Goal: Information Seeking & Learning: Compare options

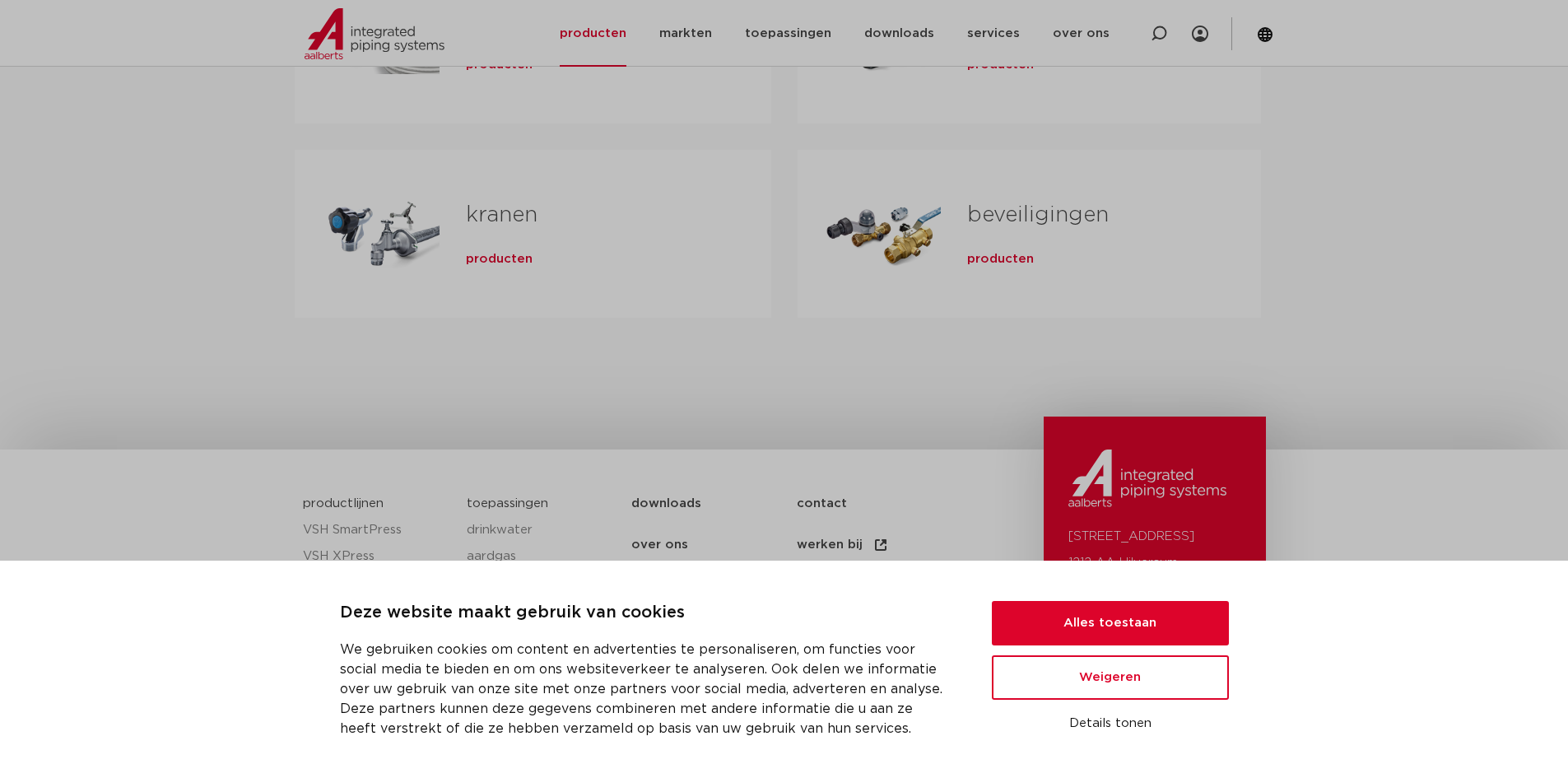
scroll to position [659, 0]
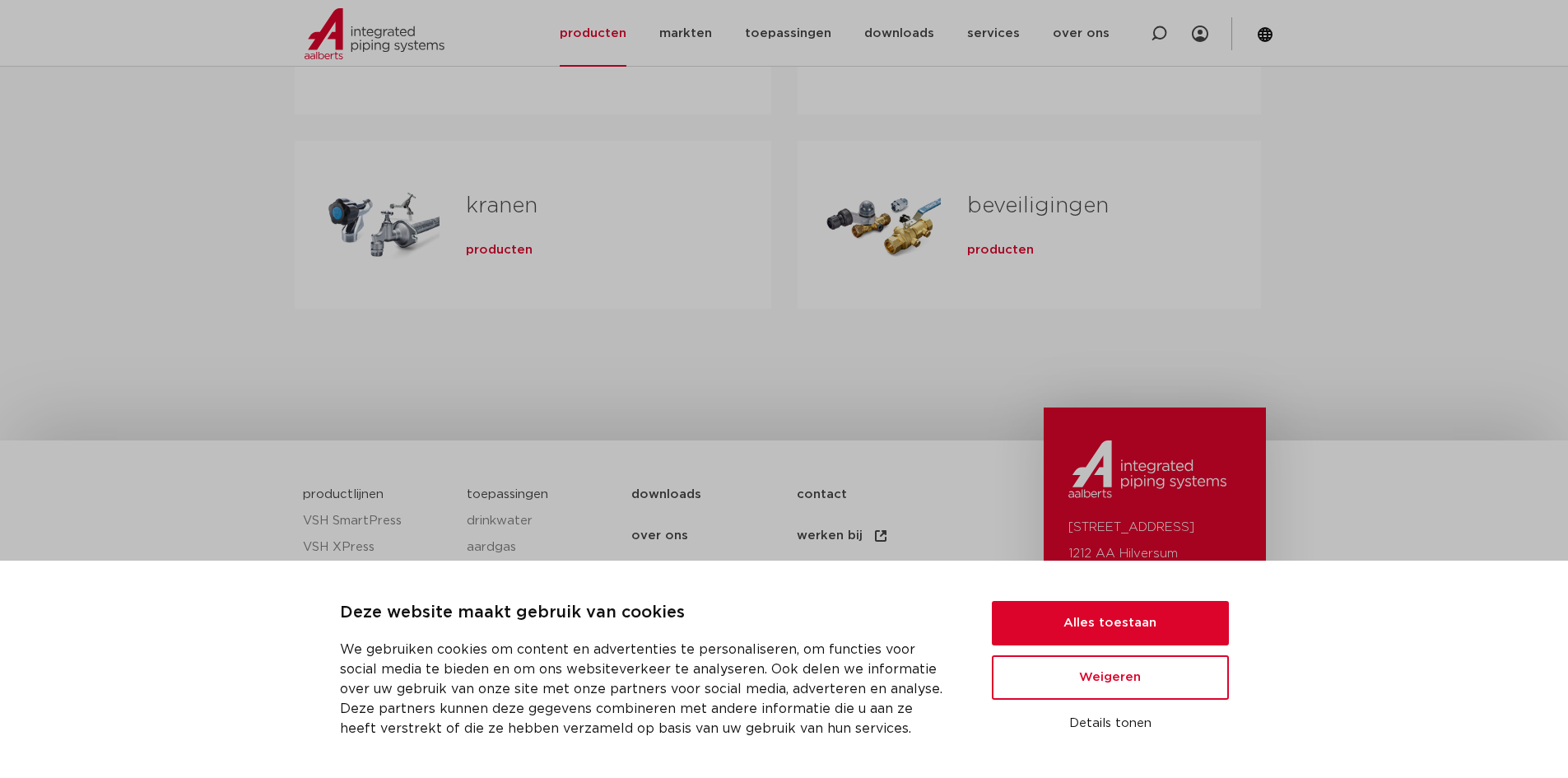
click at [407, 213] on div "Tabs. Open items met enter of spatie, sluit af met escape en navigeer met de pi…" at bounding box center [380, 225] width 118 height 115
click at [1115, 618] on button "Alles toestaan" at bounding box center [1110, 623] width 237 height 45
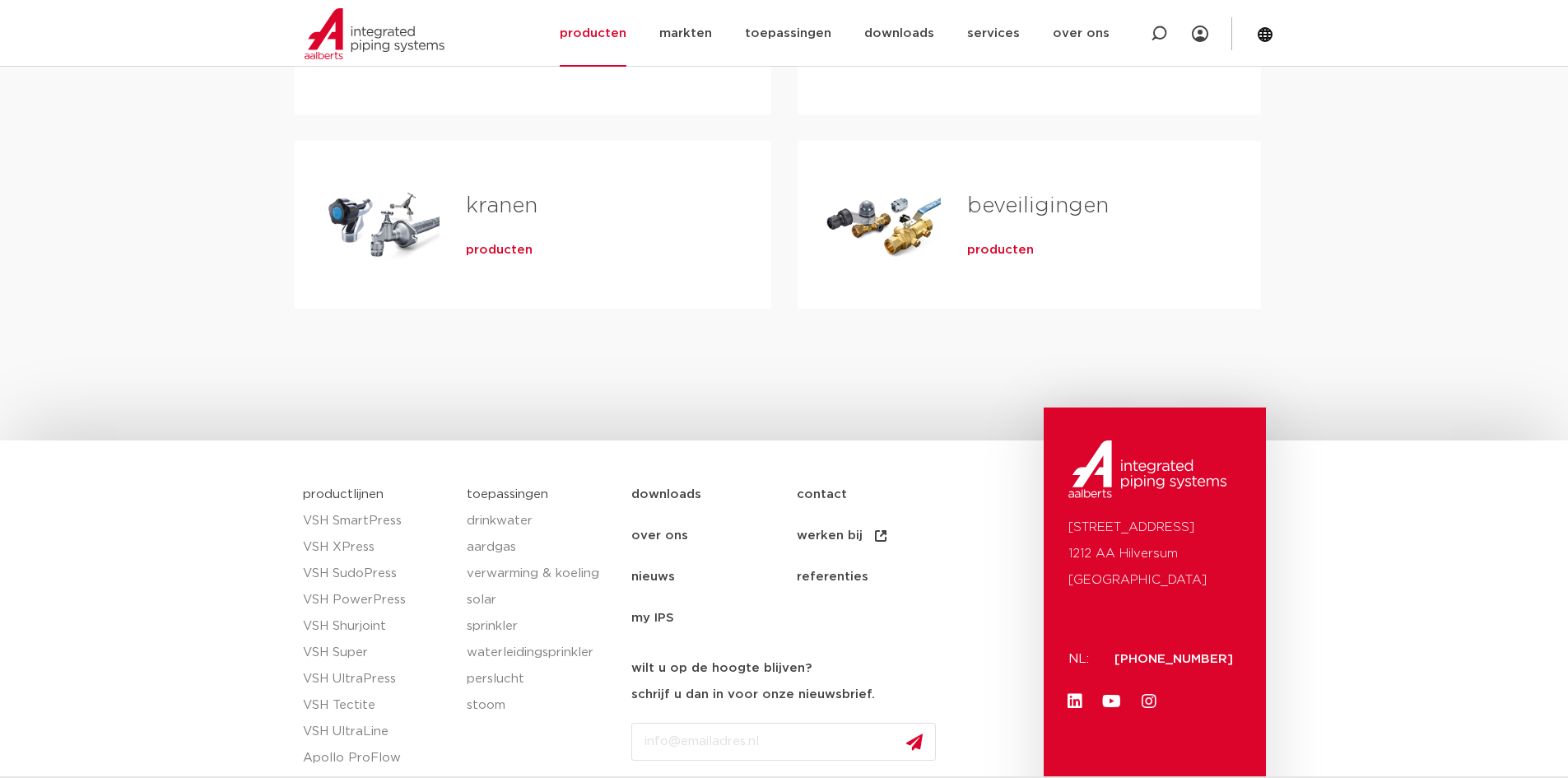
click at [496, 222] on h2 "kranen" at bounding box center [592, 210] width 253 height 38
click at [502, 251] on span "producten" at bounding box center [499, 250] width 67 height 17
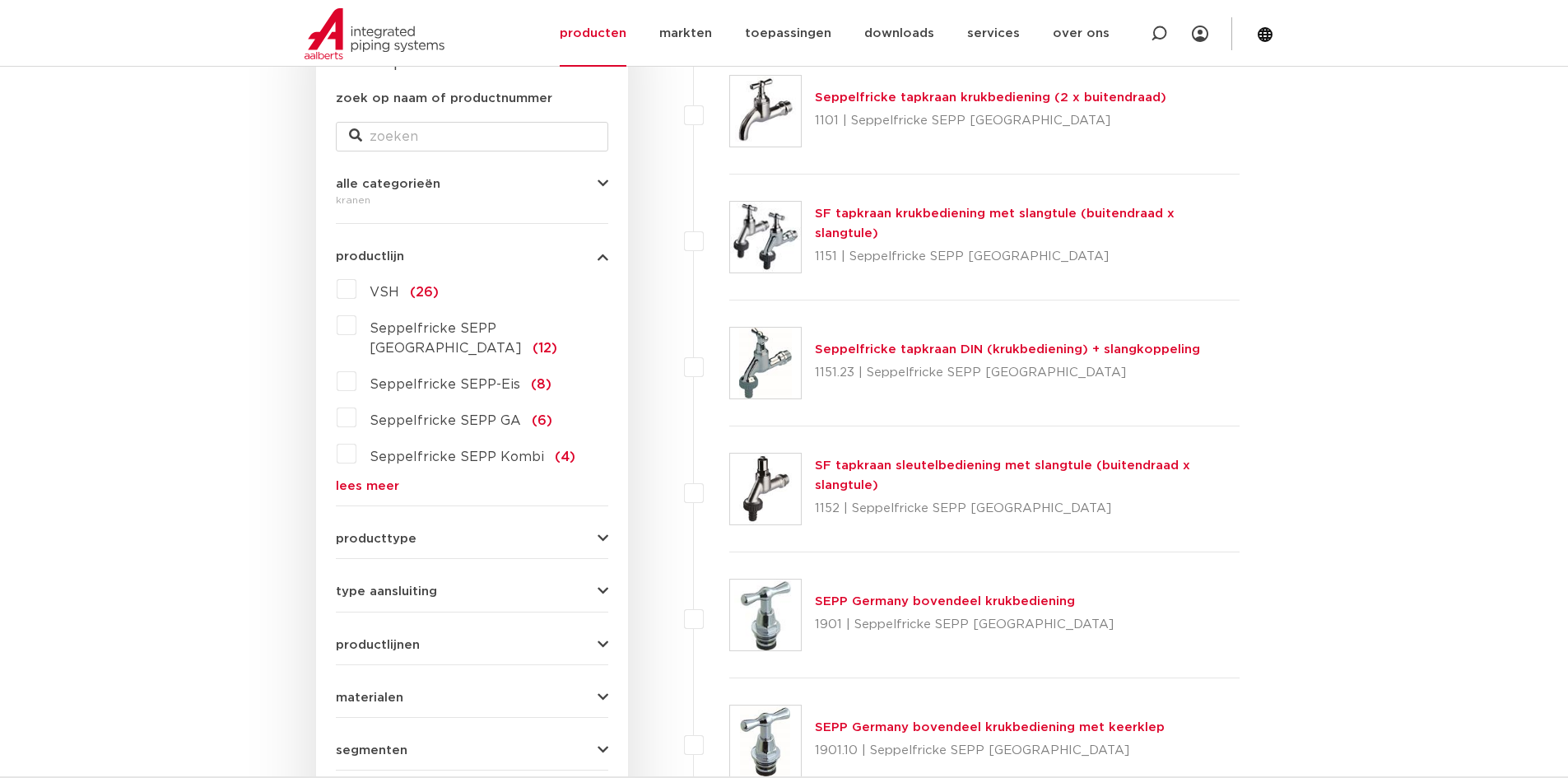
scroll to position [411, 0]
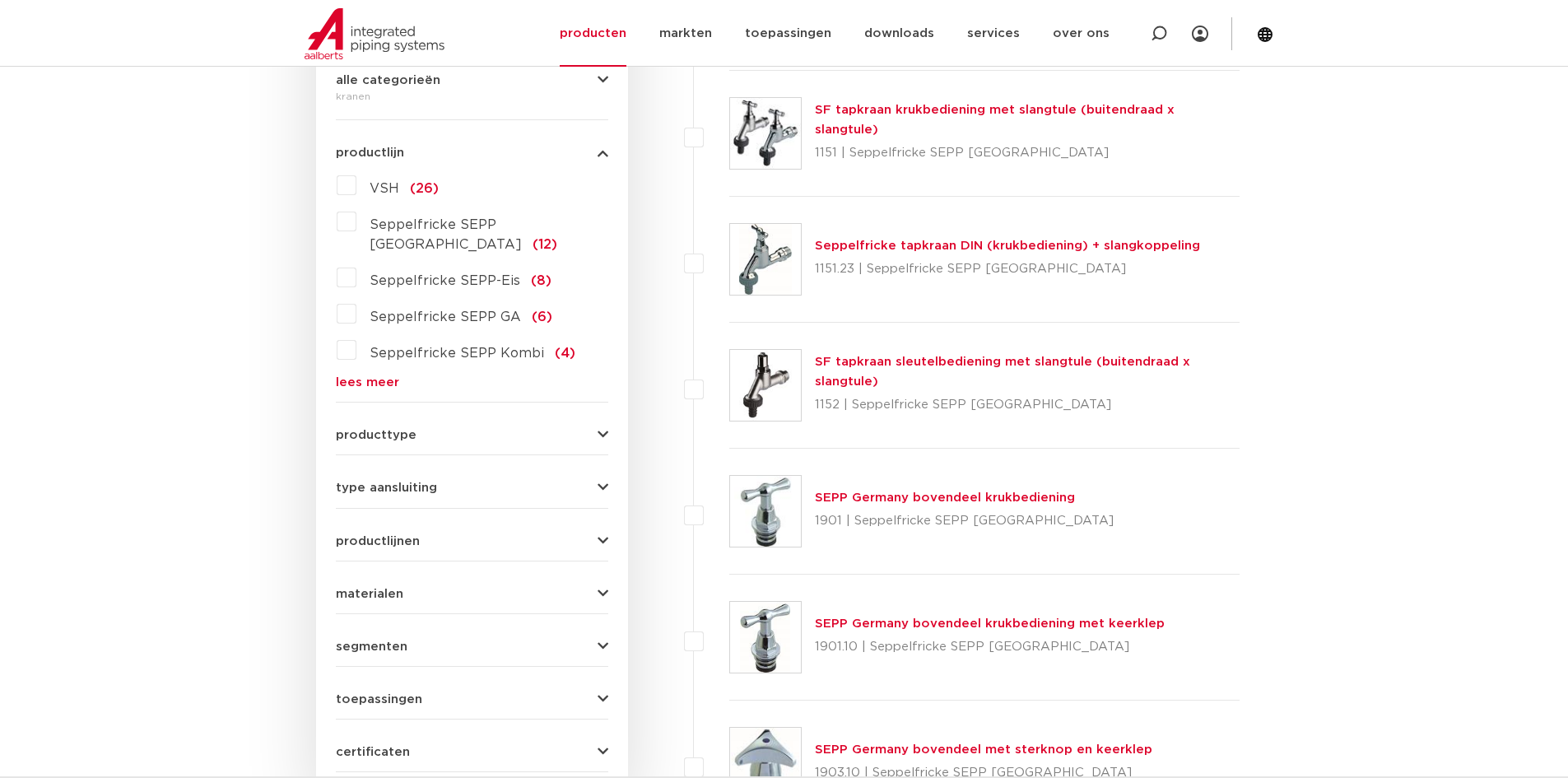
click at [795, 382] on img at bounding box center [765, 385] width 71 height 71
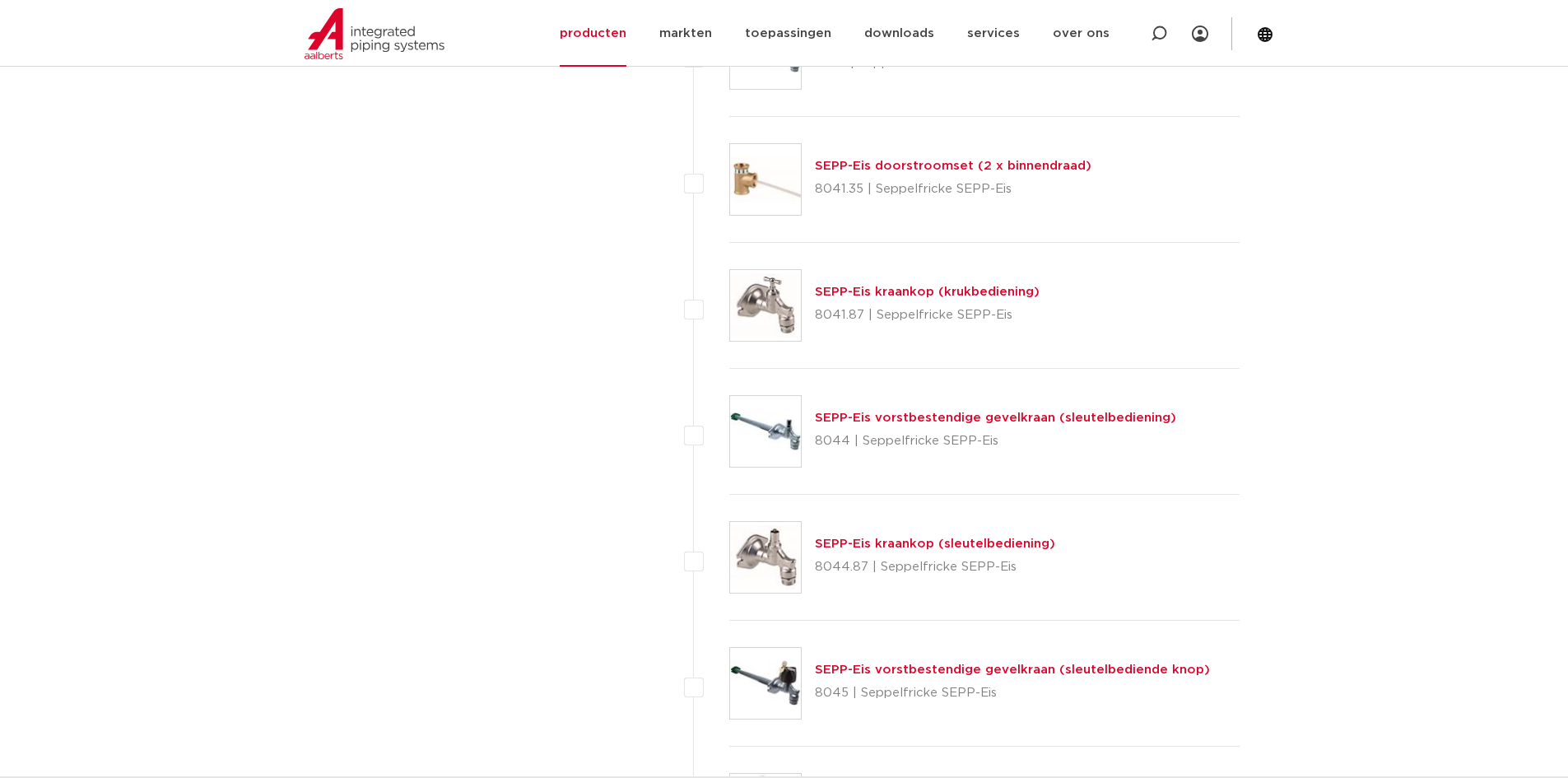
scroll to position [3210, 0]
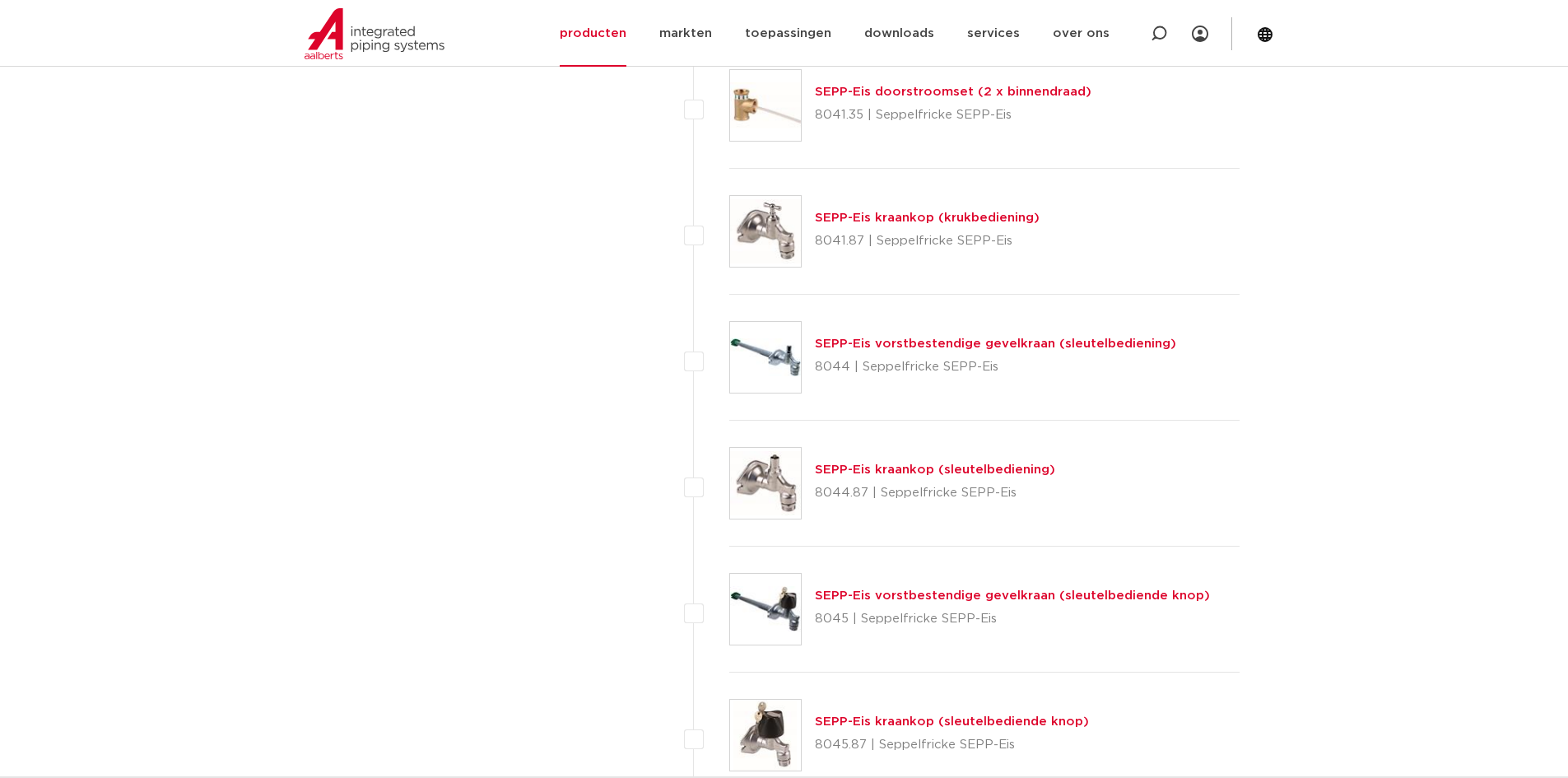
click at [775, 344] on img at bounding box center [765, 357] width 71 height 71
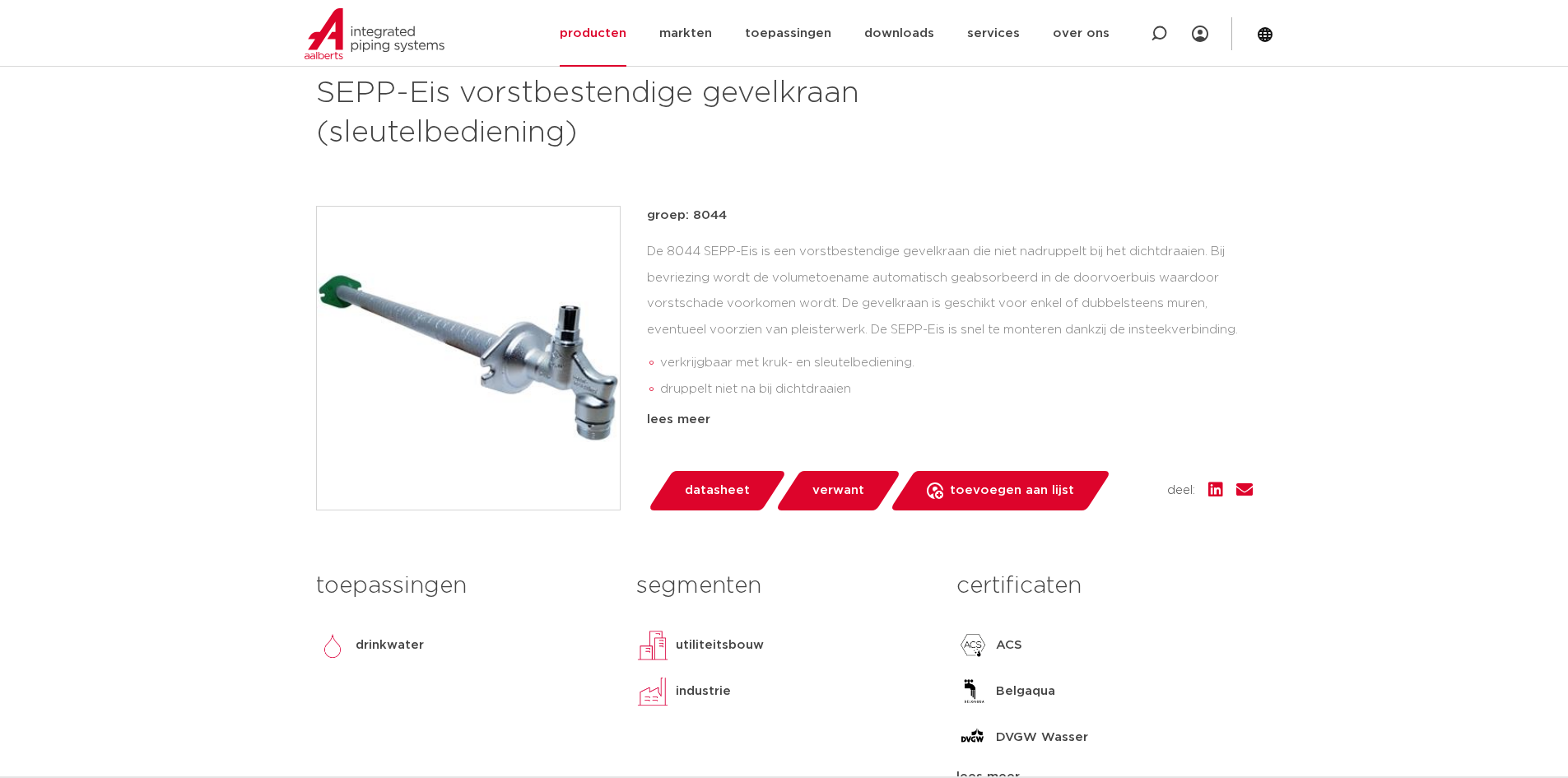
scroll to position [247, 0]
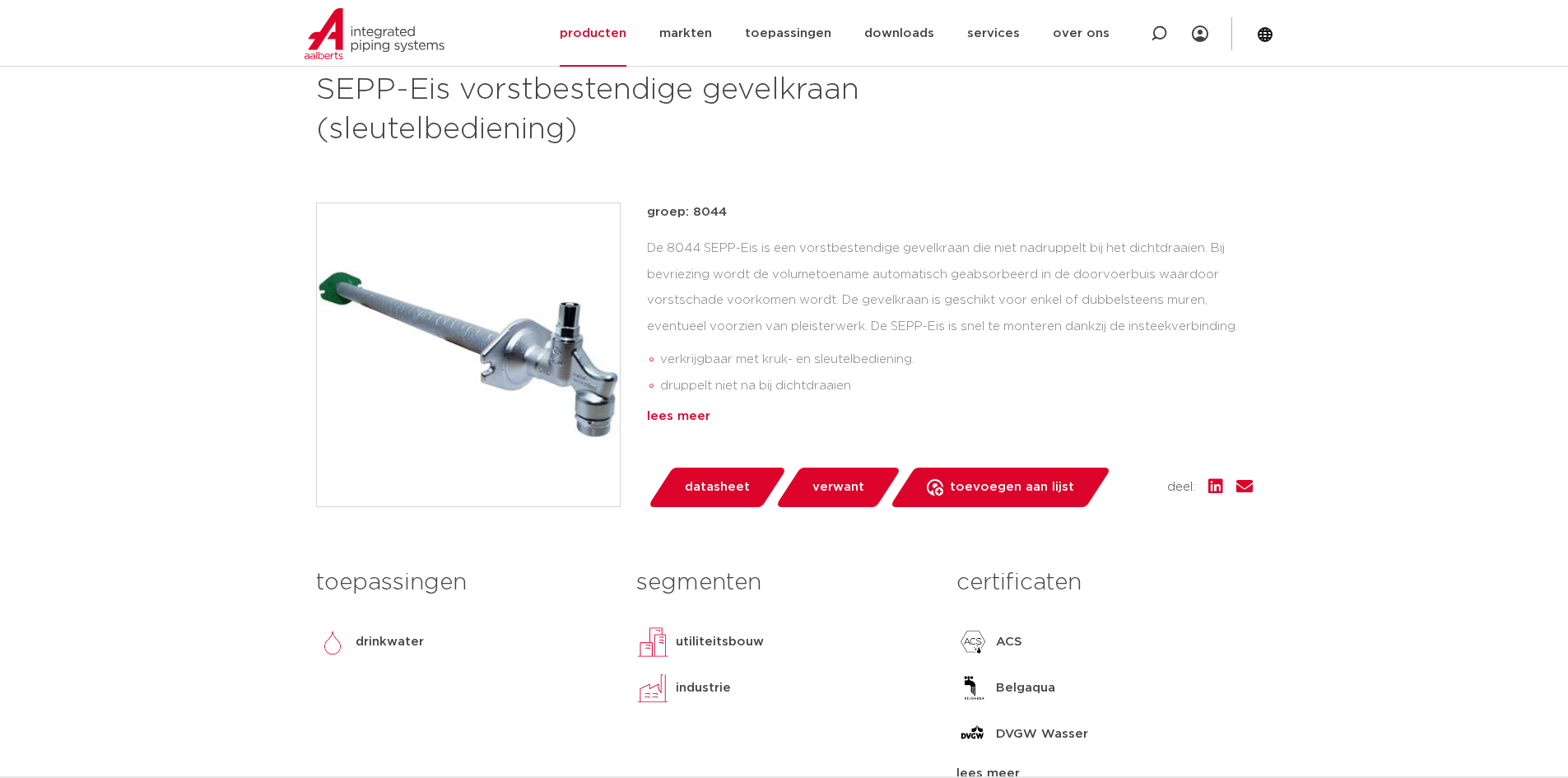
click at [686, 418] on div "lees meer" at bounding box center [950, 417] width 606 height 20
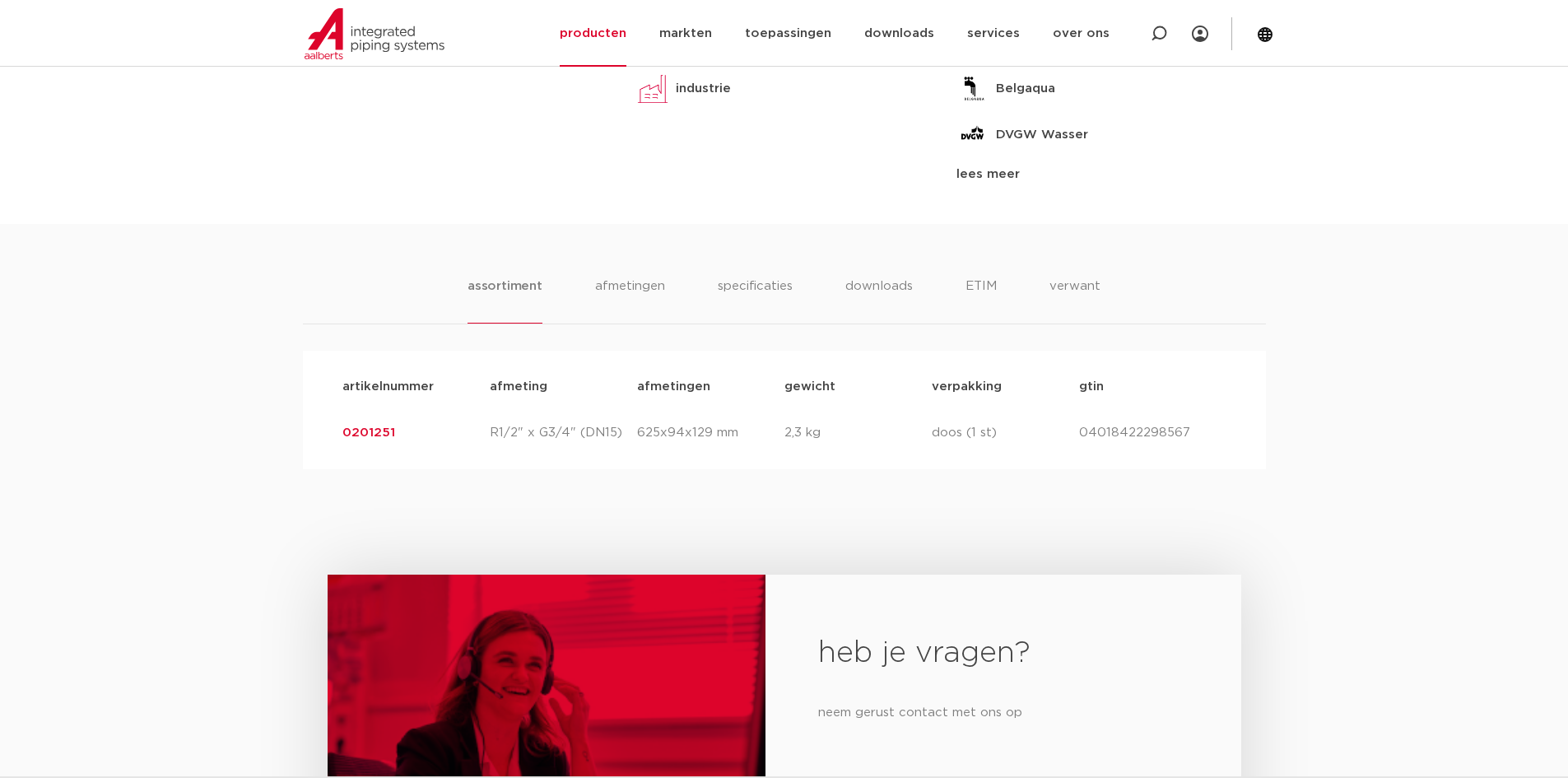
scroll to position [988, 0]
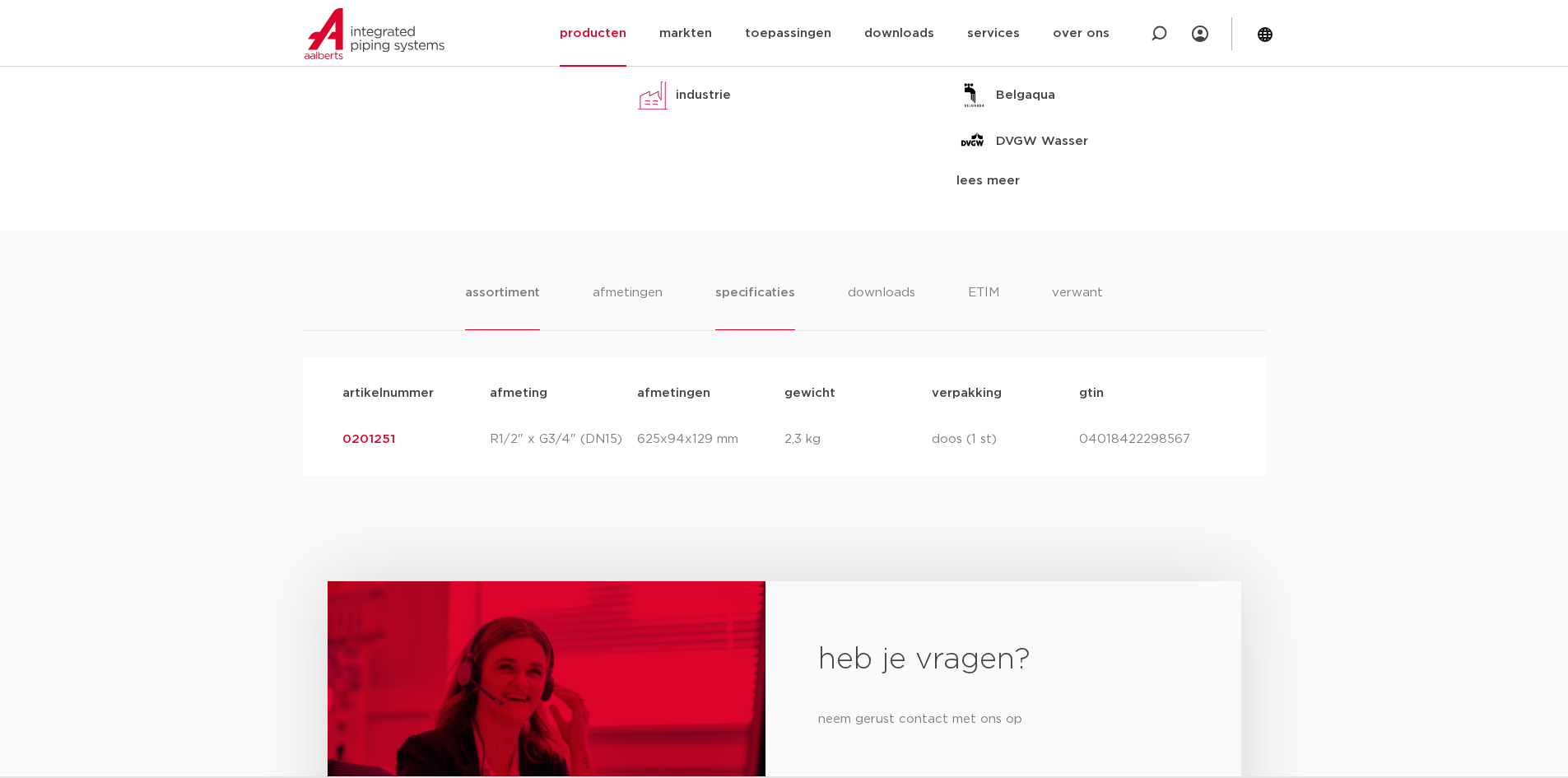
click at [756, 291] on li "specificaties" at bounding box center [755, 306] width 79 height 46
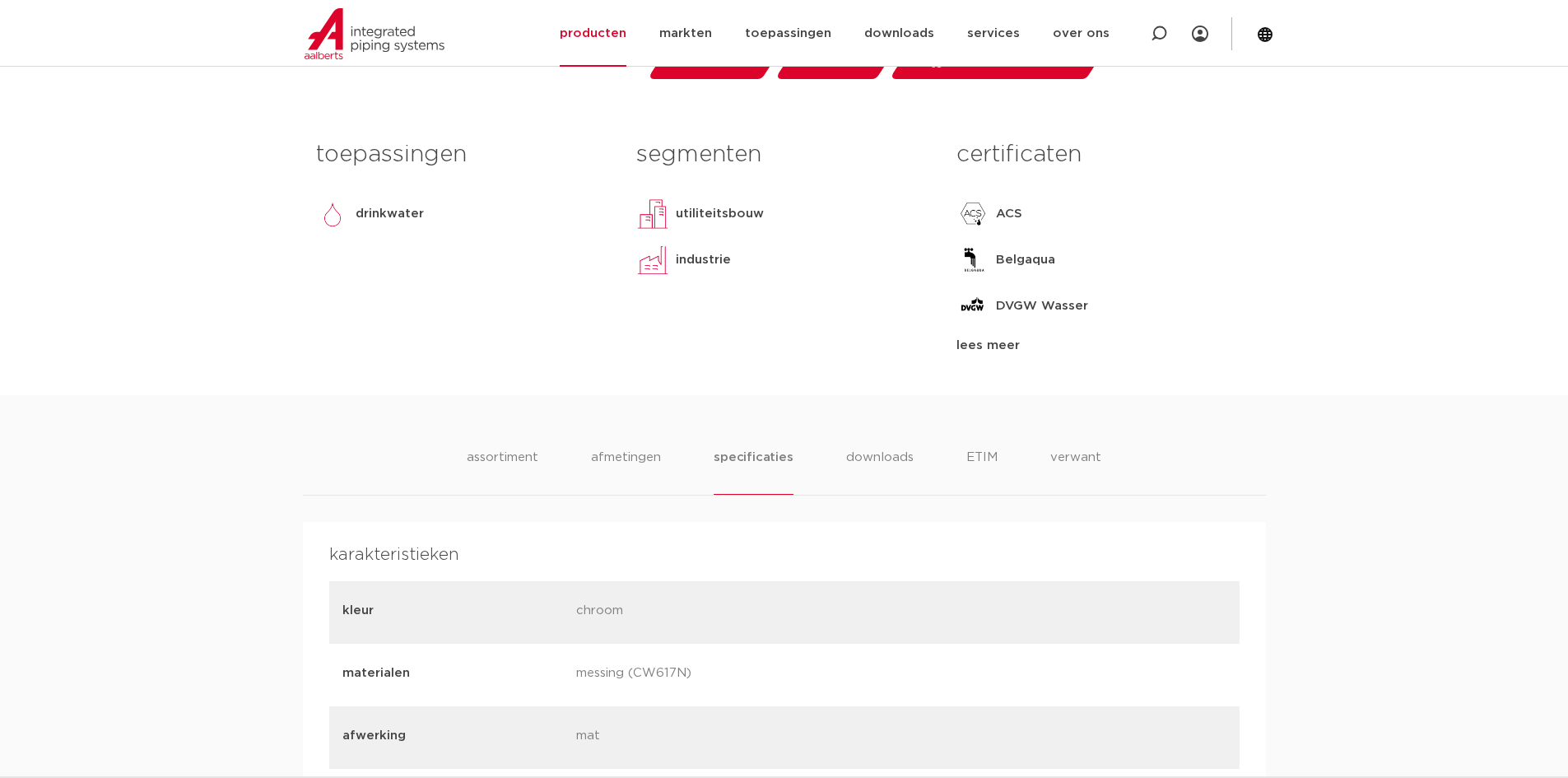
scroll to position [494, 0]
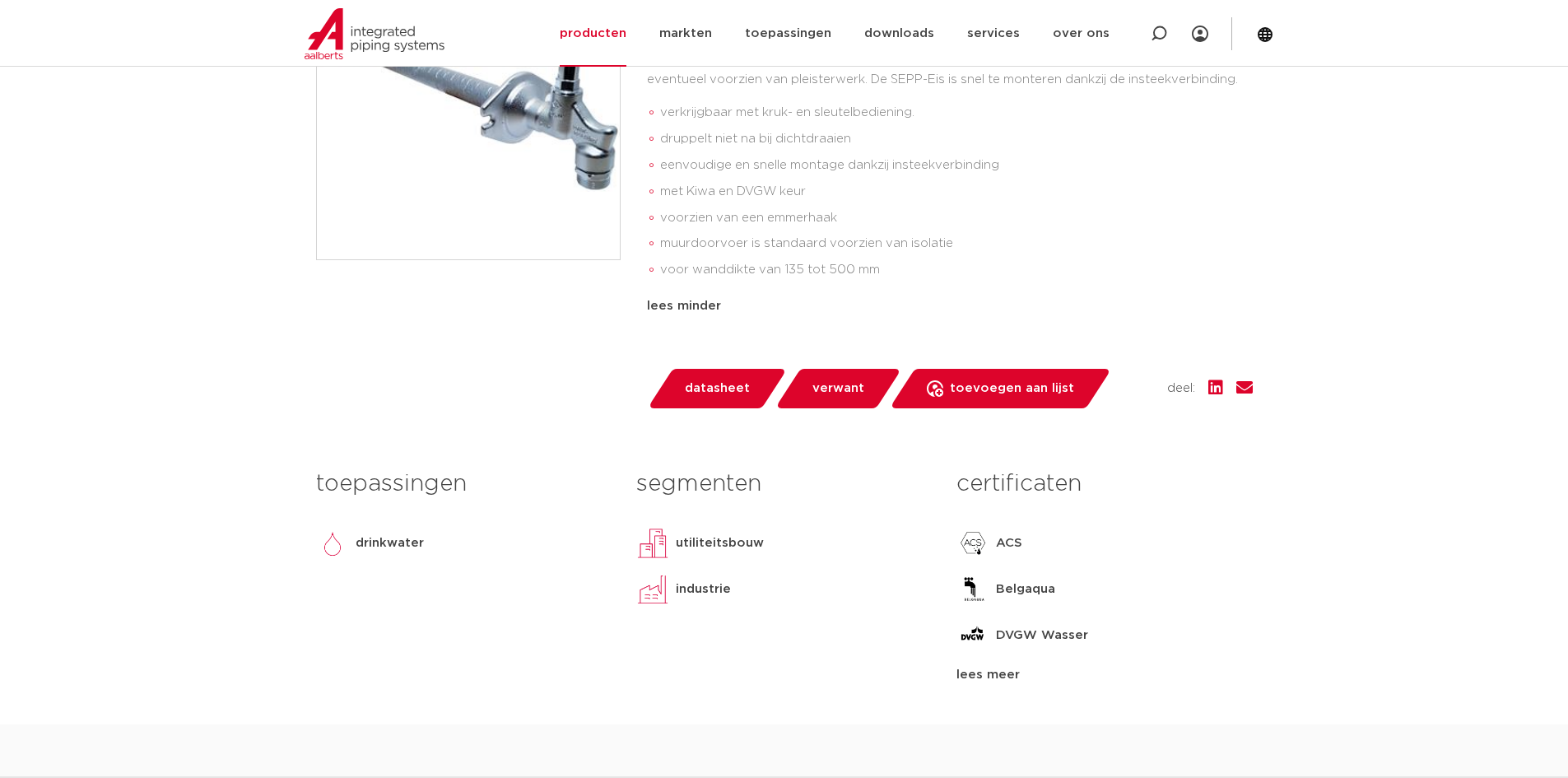
click at [803, 383] on link "verwant" at bounding box center [837, 388] width 127 height 39
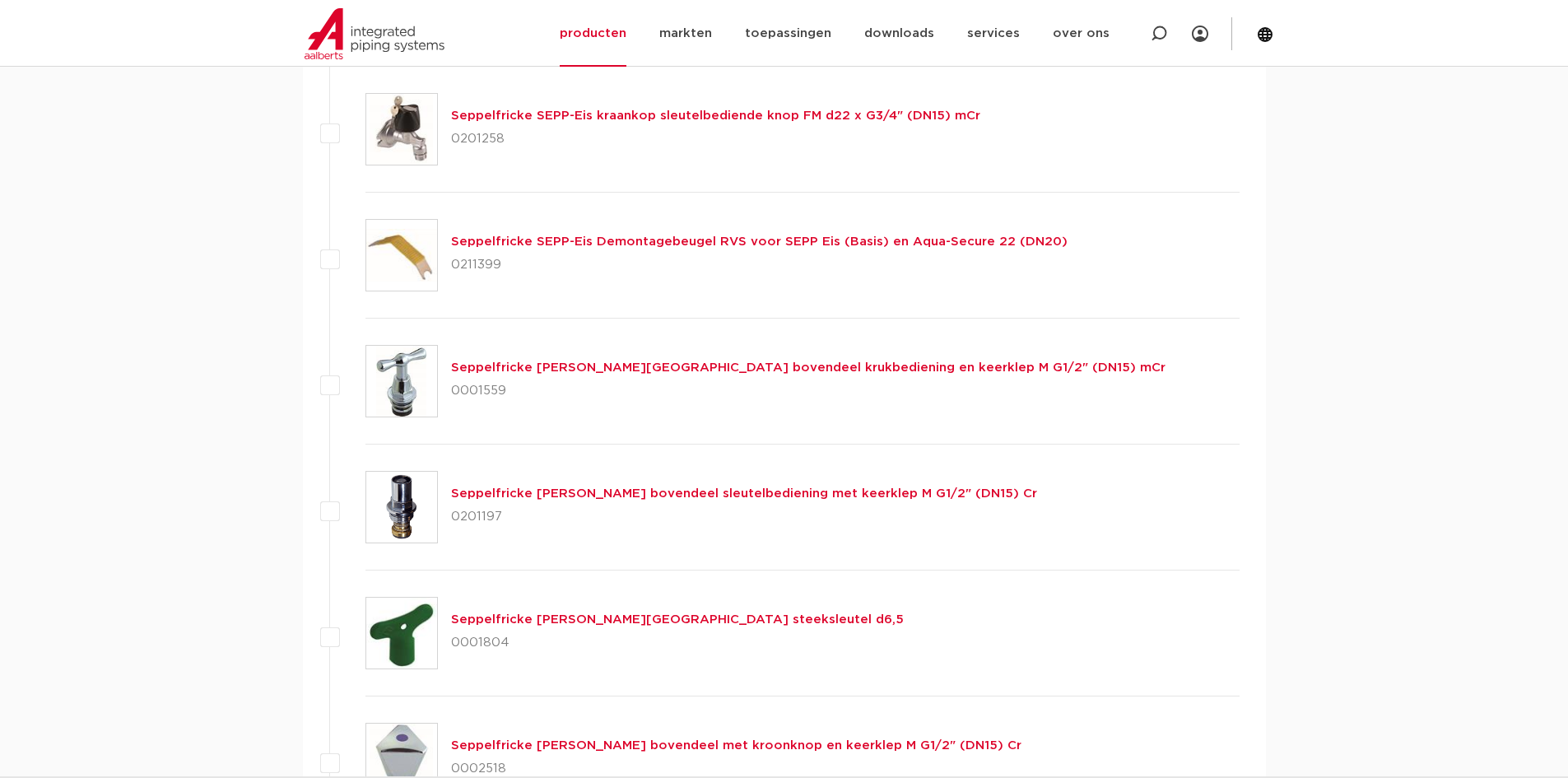
scroll to position [1481, 0]
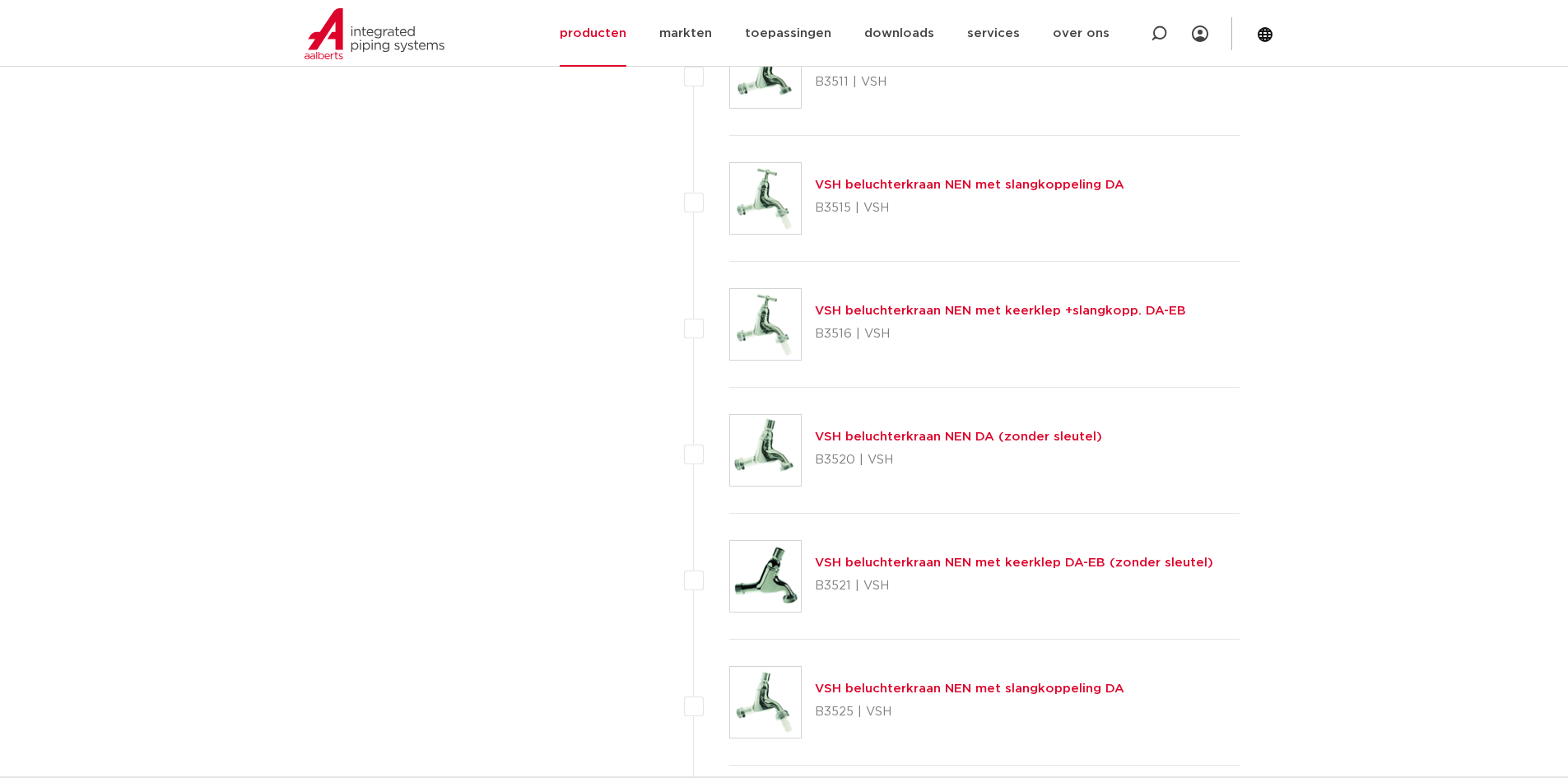
scroll to position [5515, 0]
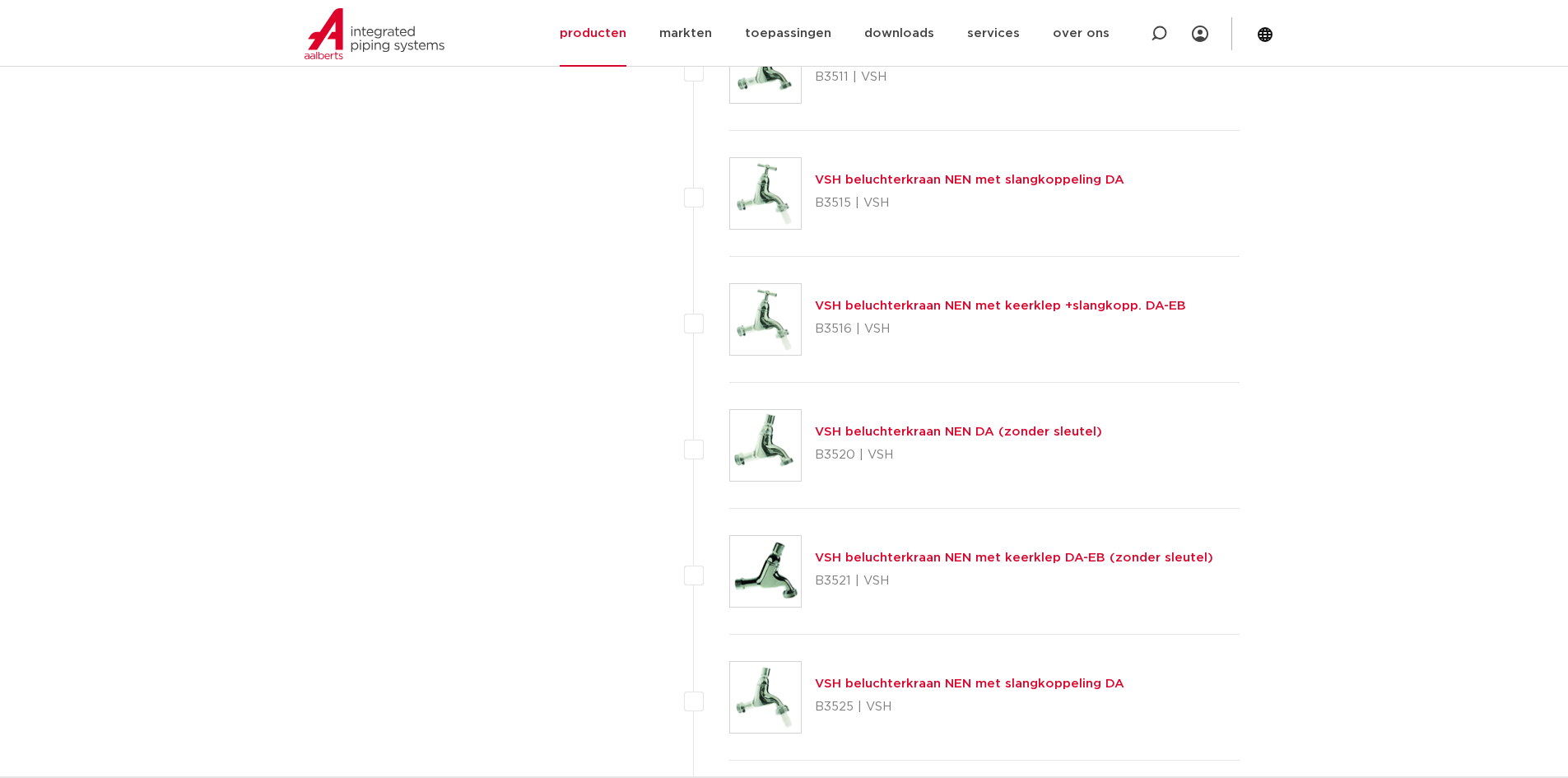
click at [762, 444] on img at bounding box center [765, 445] width 71 height 71
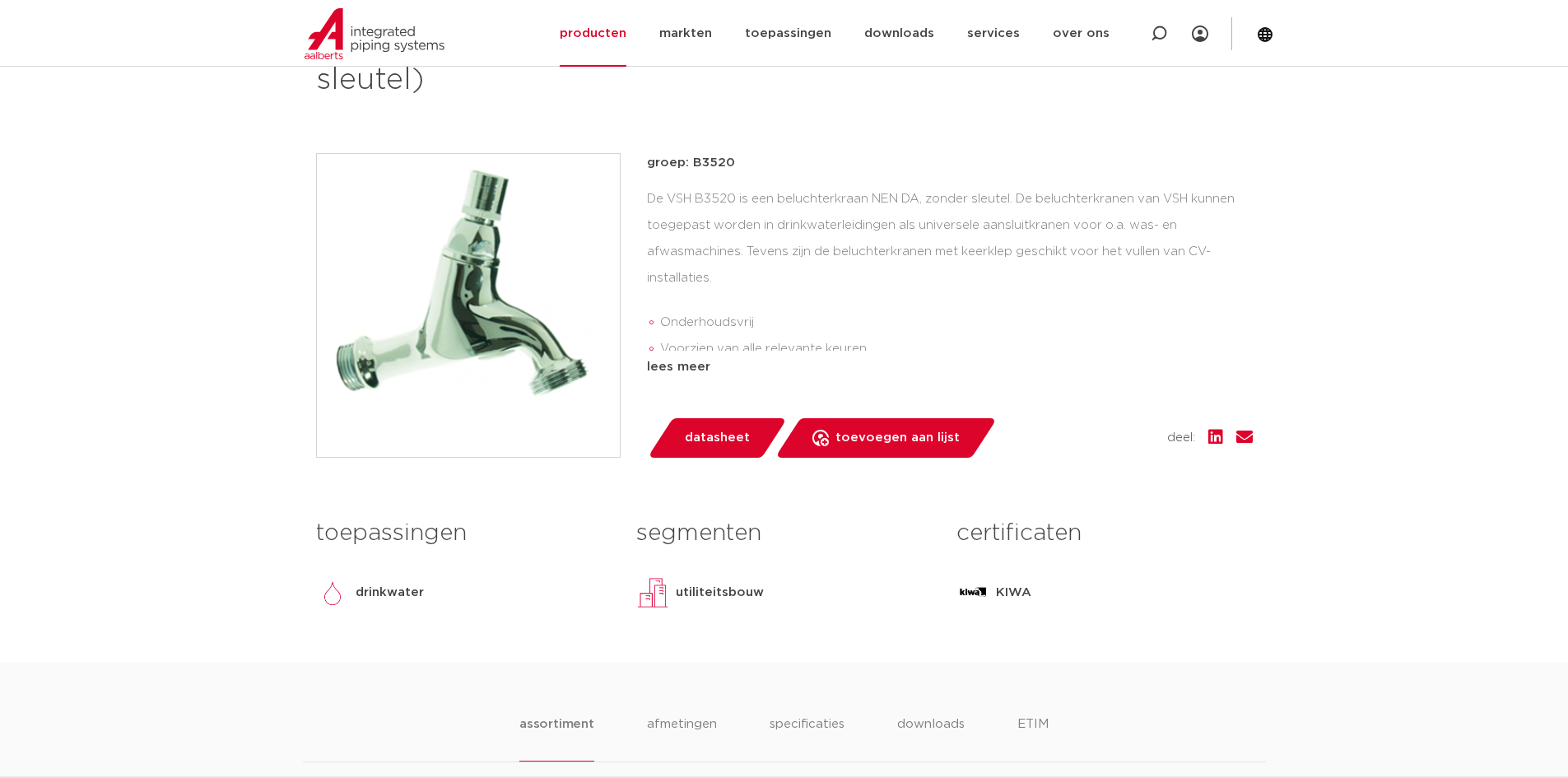
scroll to position [329, 0]
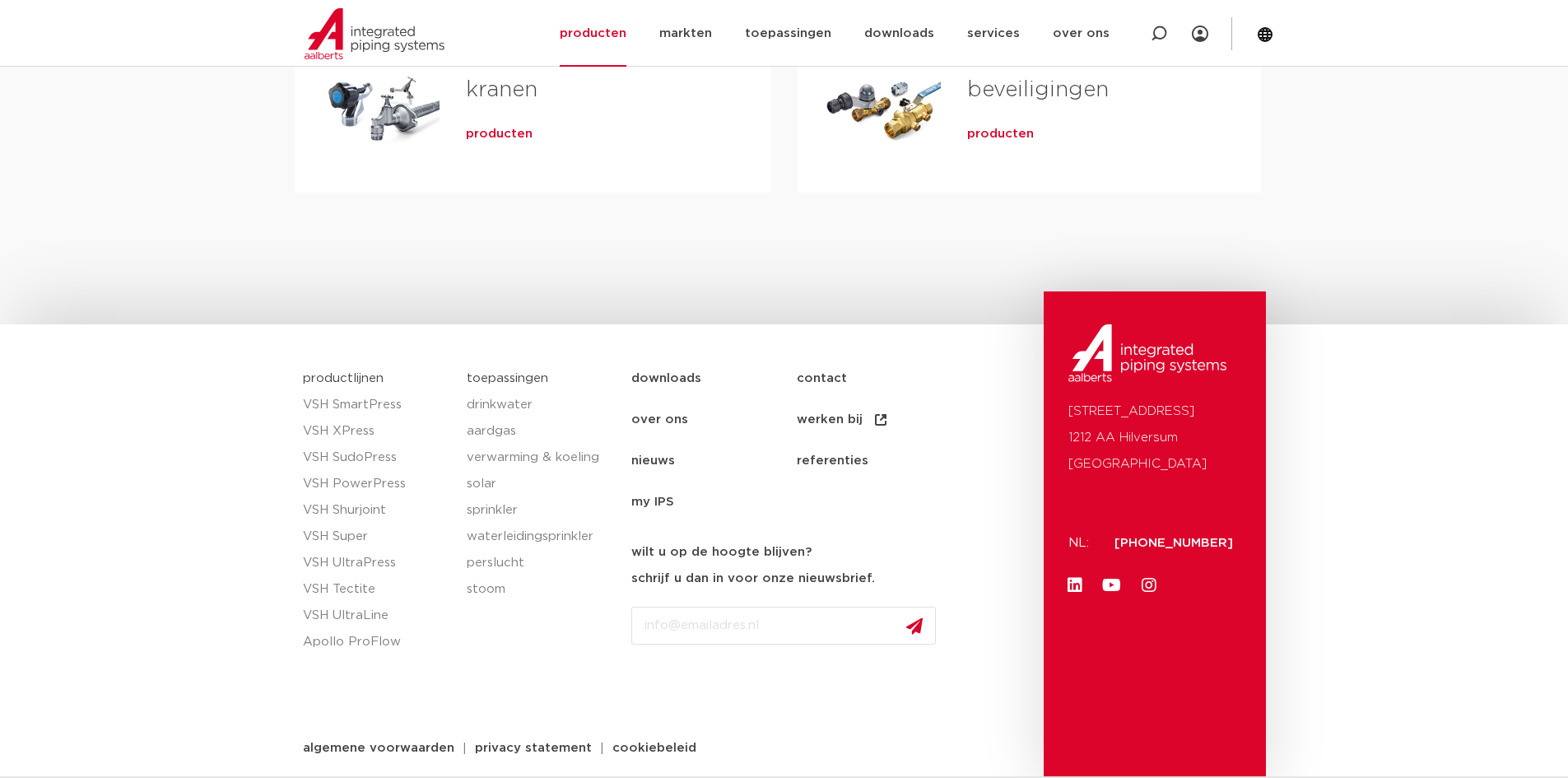
scroll to position [781, 0]
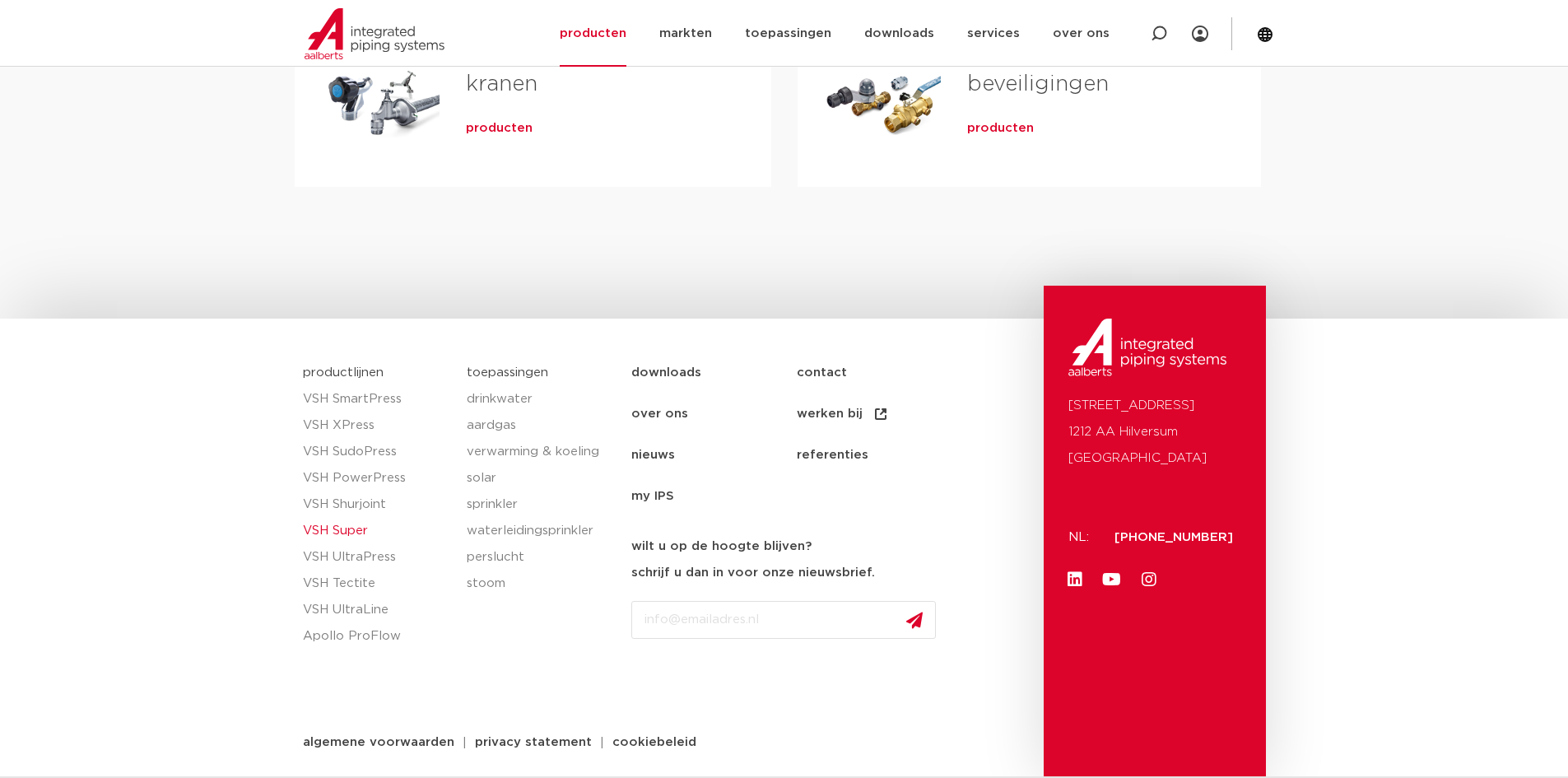
click at [344, 529] on link "VSH Super" at bounding box center [376, 531] width 148 height 26
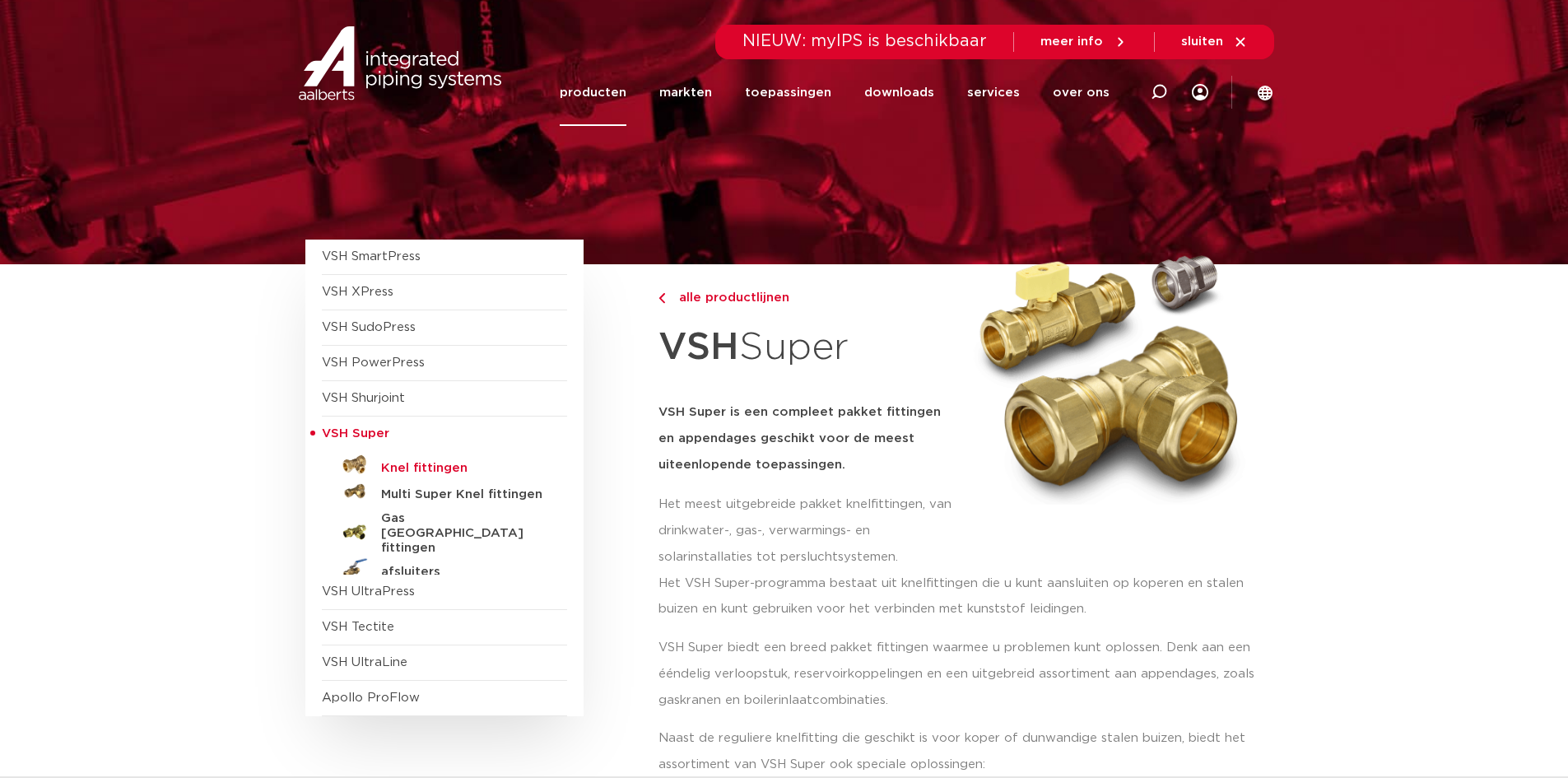
click at [407, 470] on h5 "Knel fittingen" at bounding box center [463, 468] width 163 height 15
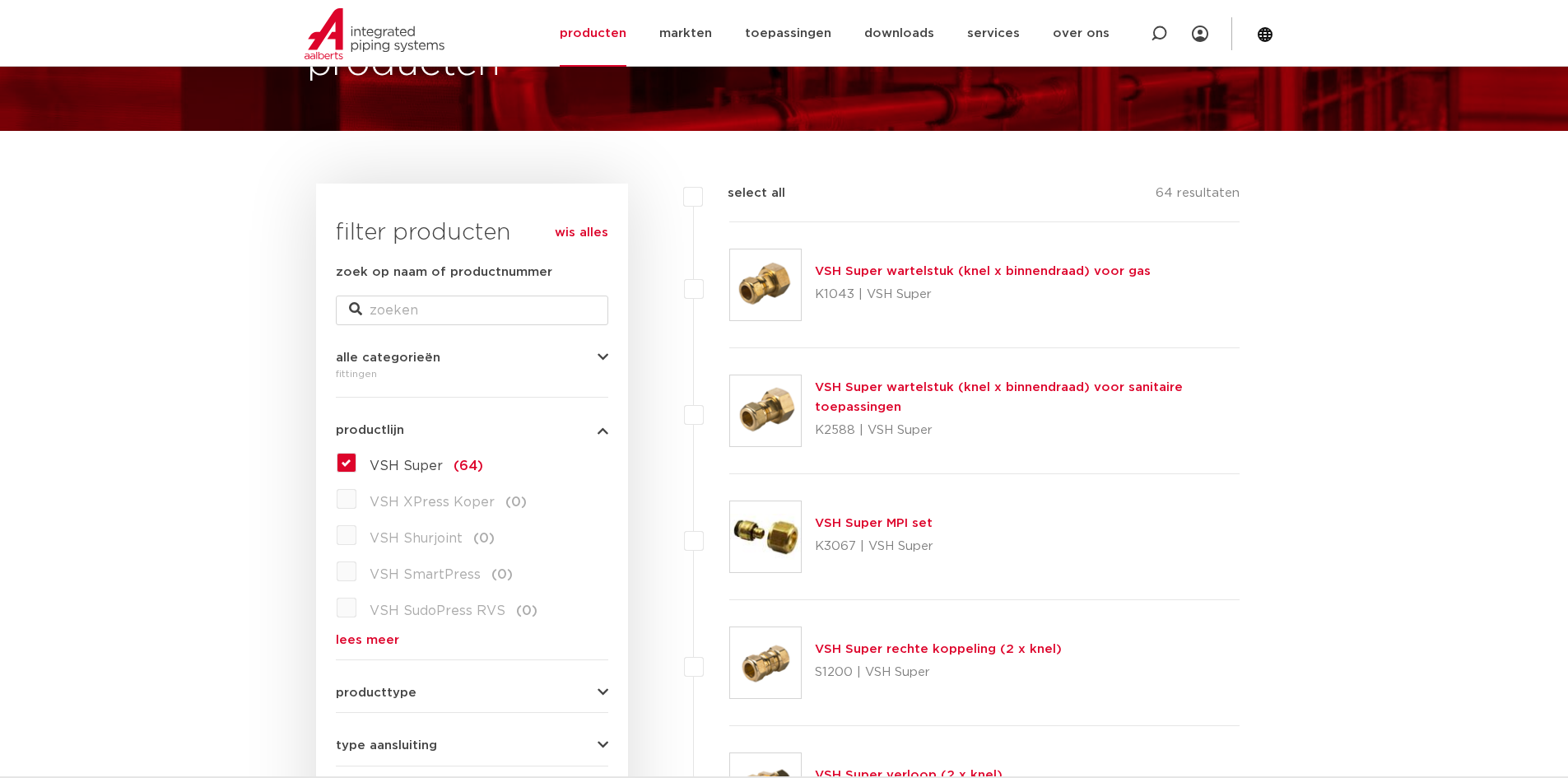
scroll to position [82, 0]
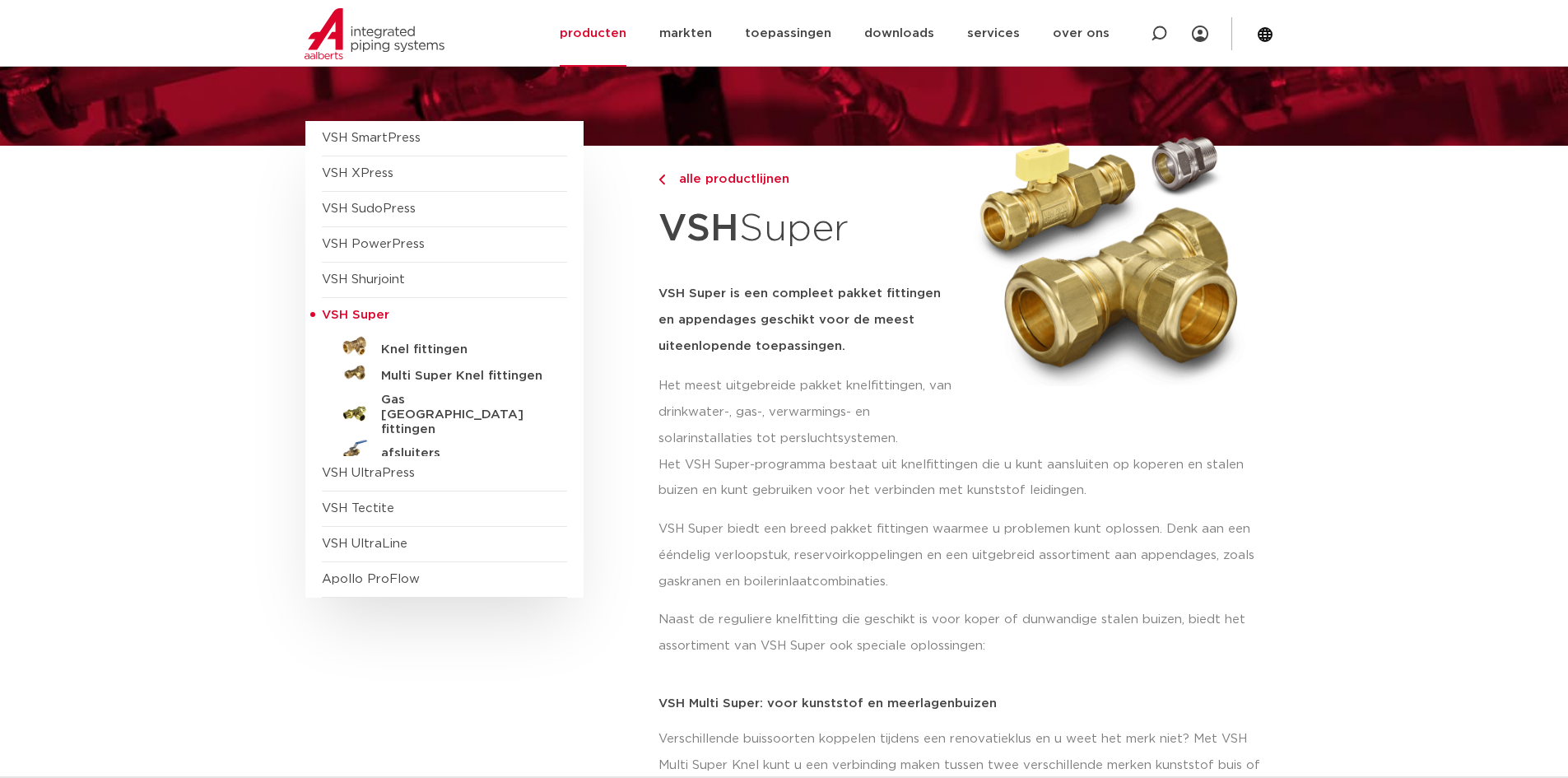
scroll to position [165, 0]
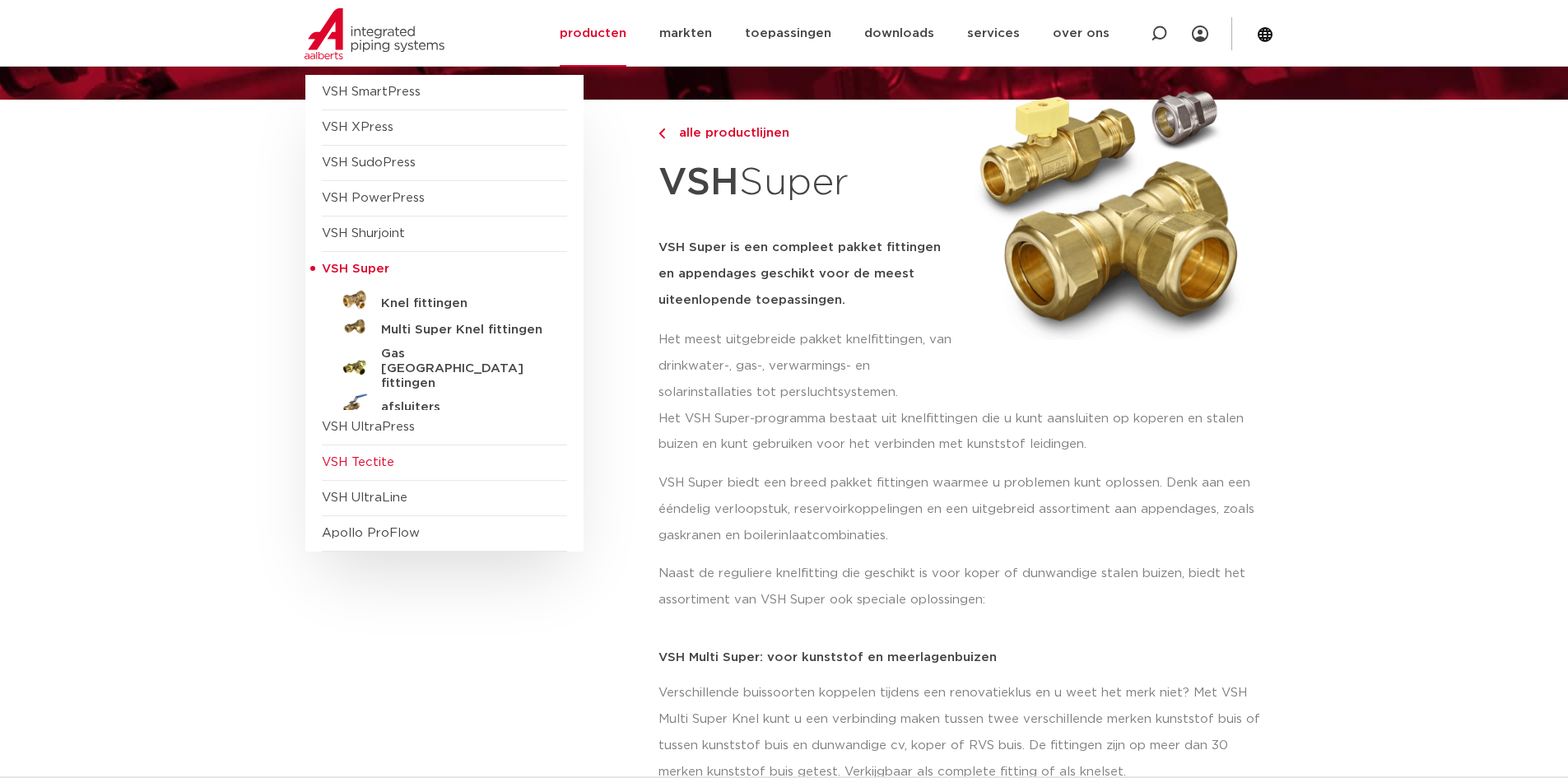
click at [427, 462] on span "VSH Tectite" at bounding box center [445, 463] width 246 height 35
click at [358, 461] on span "VSH Tectite" at bounding box center [358, 462] width 73 height 12
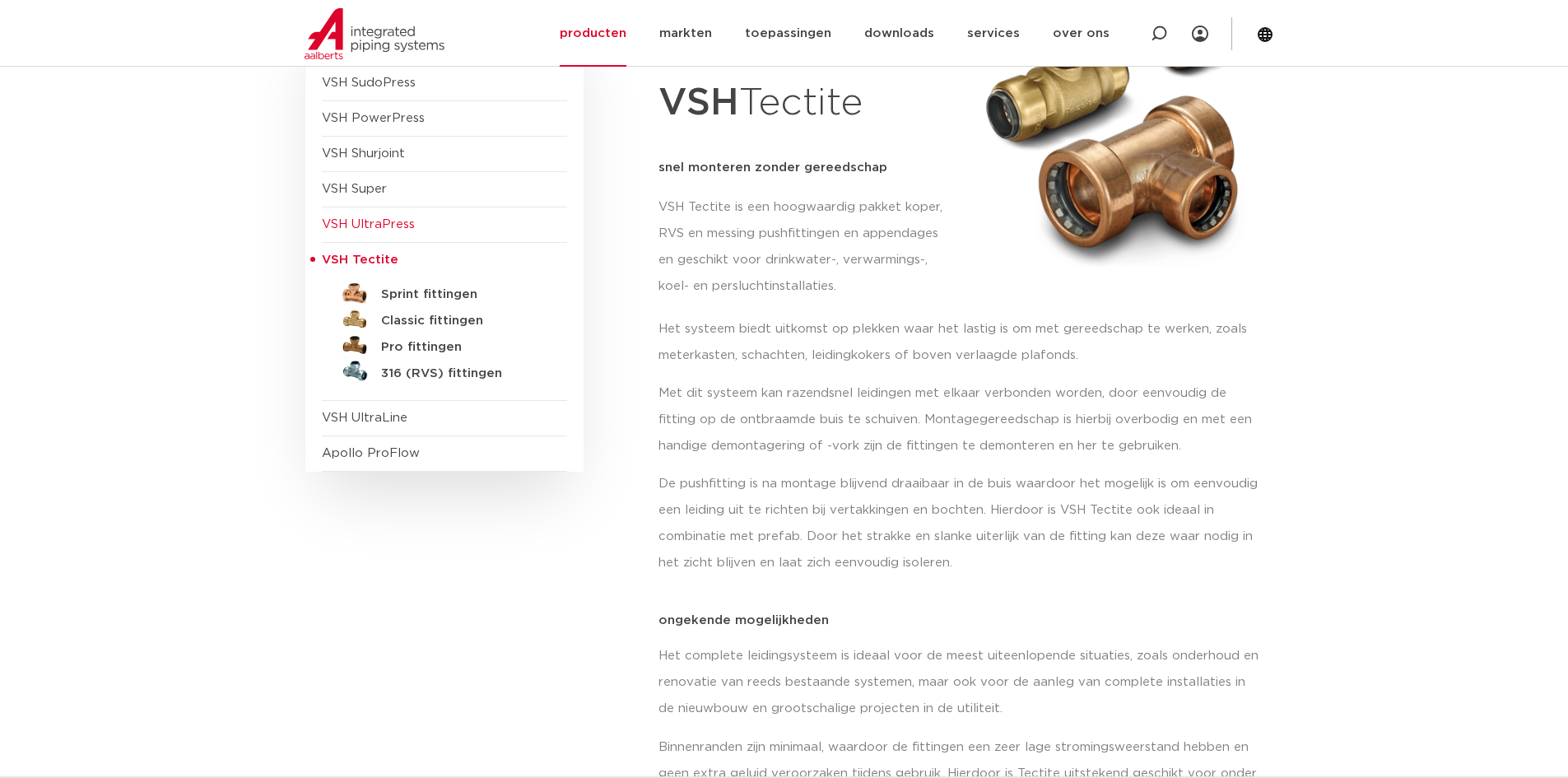
scroll to position [247, 0]
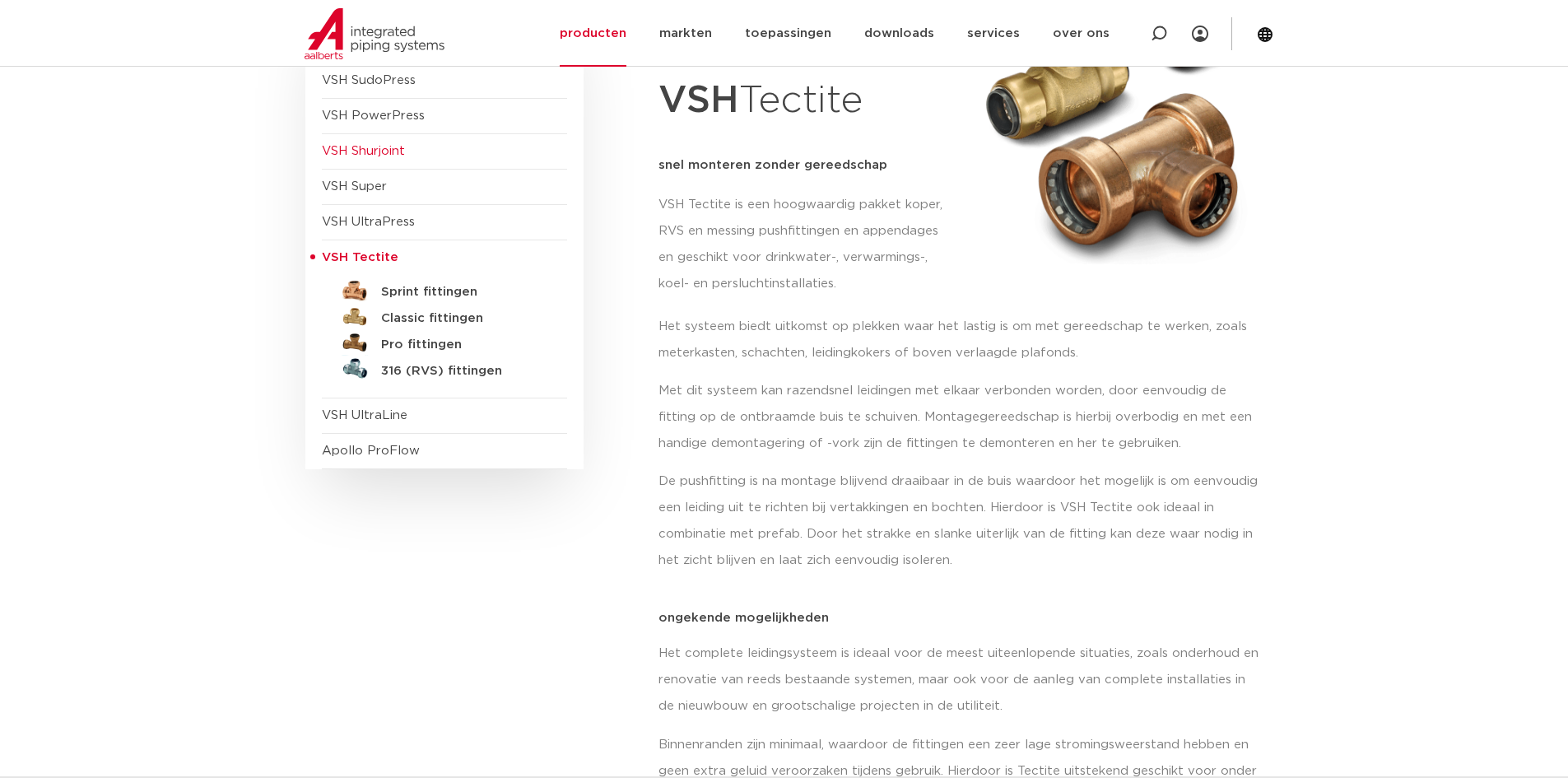
click at [367, 153] on span "VSH Shurjoint" at bounding box center [363, 151] width 83 height 12
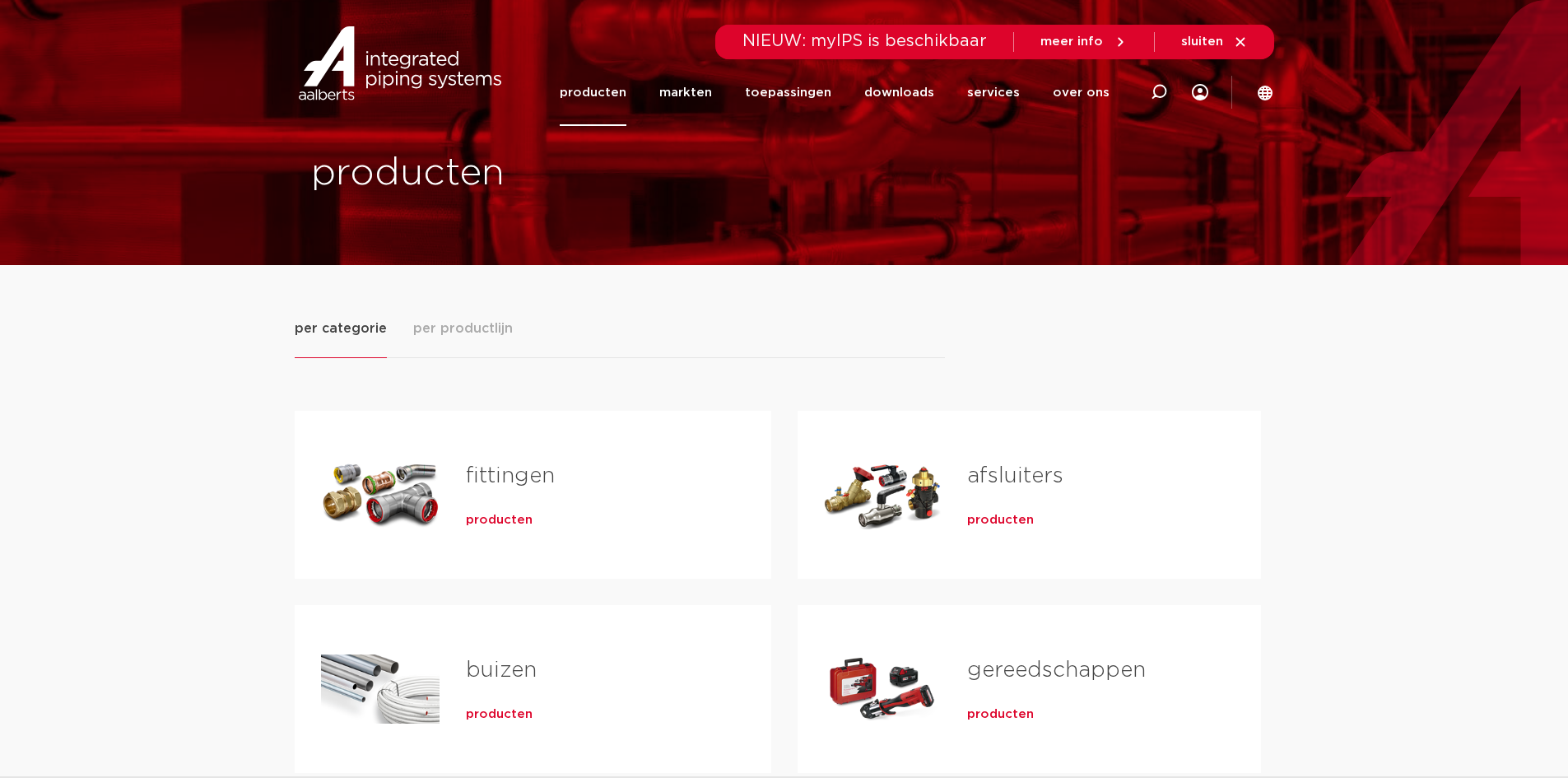
click at [596, 95] on link "producten" at bounding box center [593, 93] width 67 height 67
click at [340, 324] on span "per categorie" at bounding box center [340, 328] width 92 height 20
click at [976, 692] on h2 "gereedschappen" at bounding box center [1087, 674] width 240 height 38
click at [893, 702] on div "Tabs. Open items met enter of spatie, sluit af met escape en navigeer met de pi…" at bounding box center [882, 689] width 118 height 115
drag, startPoint x: 854, startPoint y: 678, endPoint x: 866, endPoint y: 678, distance: 12.0
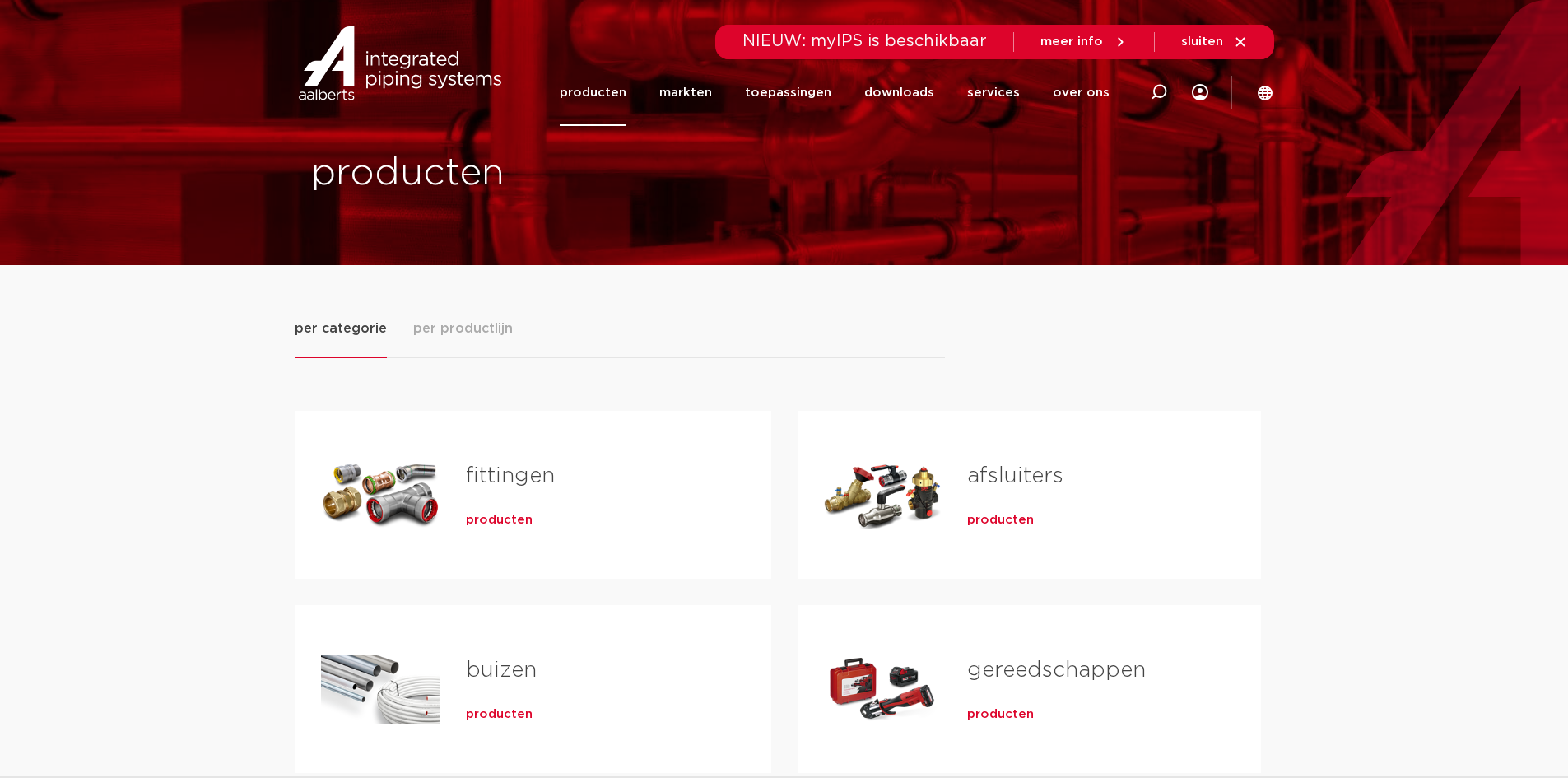
click at [866, 678] on div "Tabs. Open items met enter of spatie, sluit af met escape en navigeer met de pi…" at bounding box center [882, 689] width 118 height 115
click at [990, 716] on span "producten" at bounding box center [1001, 714] width 67 height 17
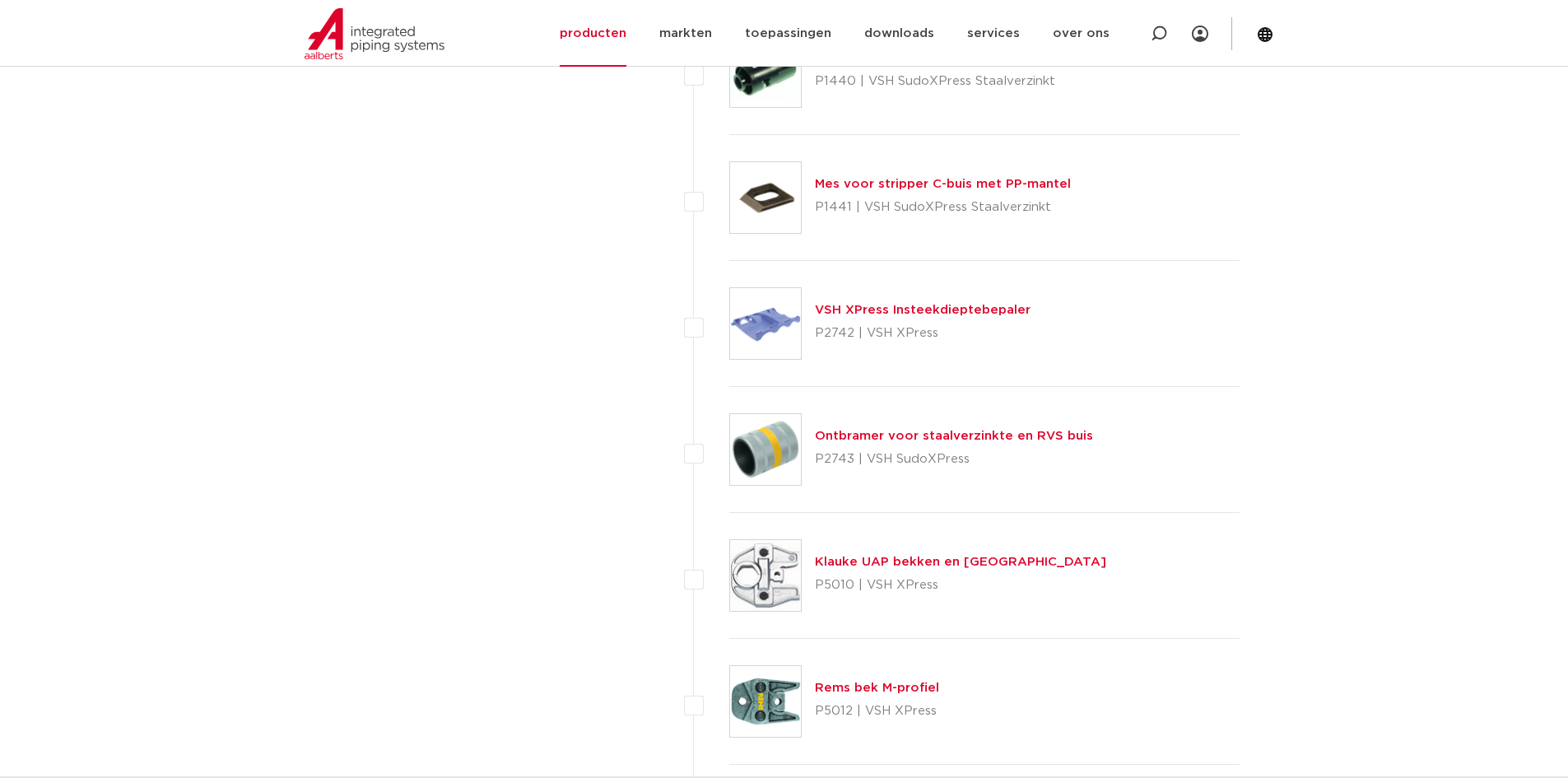
scroll to position [4034, 0]
